Goal: Check status

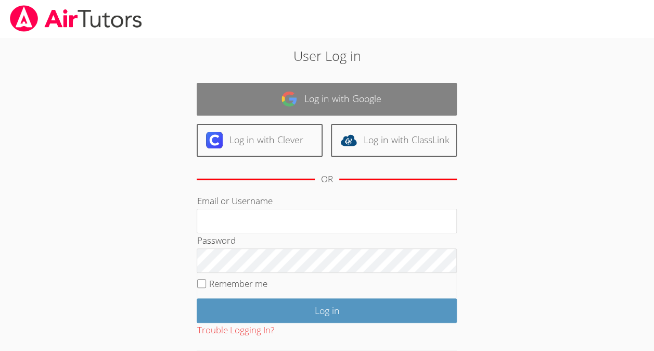
click at [336, 95] on link "Log in with Google" at bounding box center [327, 99] width 260 height 33
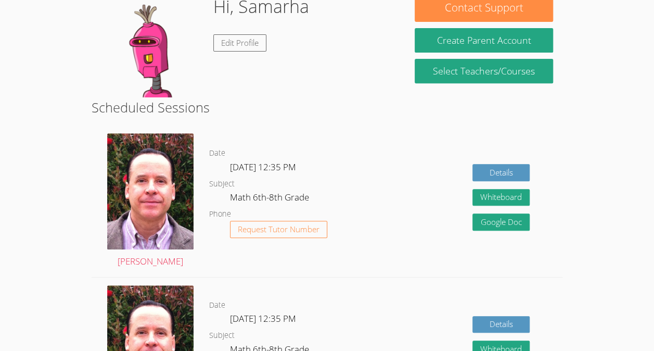
scroll to position [192, 0]
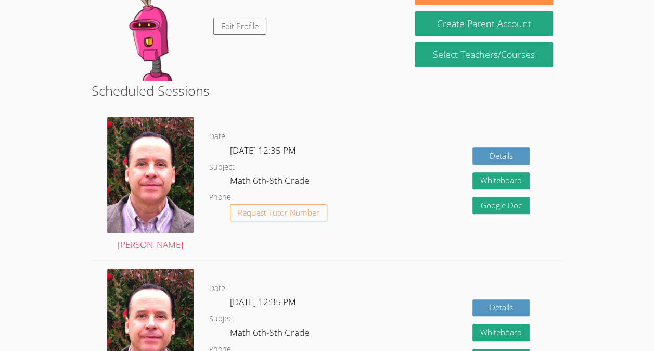
click at [378, 217] on div "Details Whiteboard Hidden Google Doc" at bounding box center [468, 184] width 188 height 151
click at [373, 175] on dl "Date [DATE] 12:35 PM Subject Math 6th-8th Grade Phone Request Tutor Number" at bounding box center [291, 184] width 165 height 108
drag, startPoint x: 373, startPoint y: 175, endPoint x: 373, endPoint y: 194, distance: 18.7
click at [373, 194] on dl "Date [DATE] 12:35 PM Subject Math 6th-8th Grade Phone Request Tutor Number" at bounding box center [291, 184] width 165 height 108
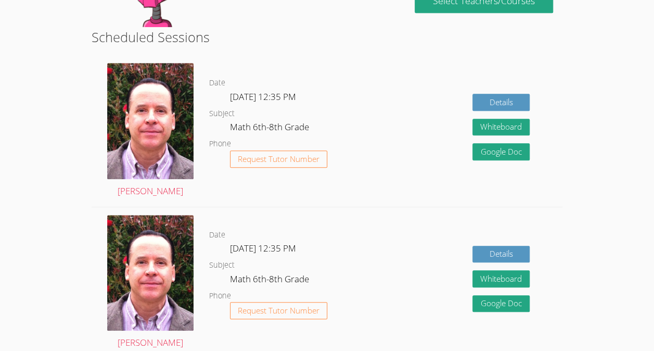
scroll to position [250, 0]
